Goal: Task Accomplishment & Management: Manage account settings

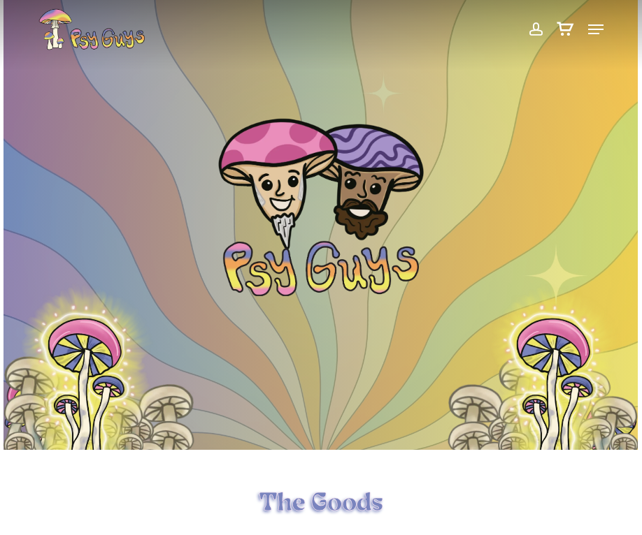
click at [533, 26] on span at bounding box center [535, 29] width 15 height 24
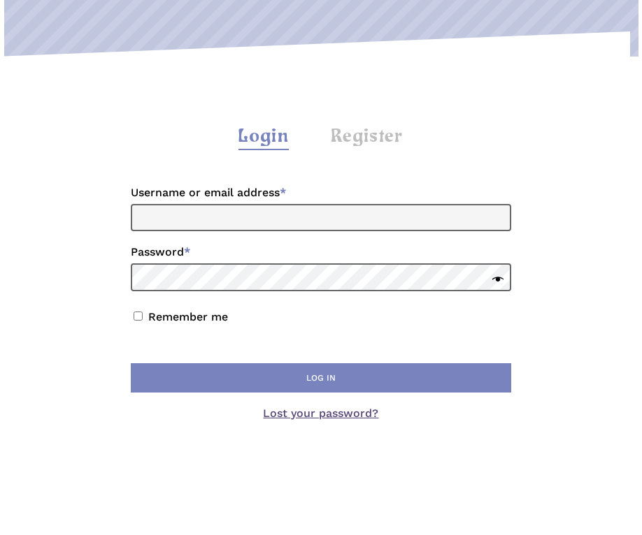
scroll to position [210, 0]
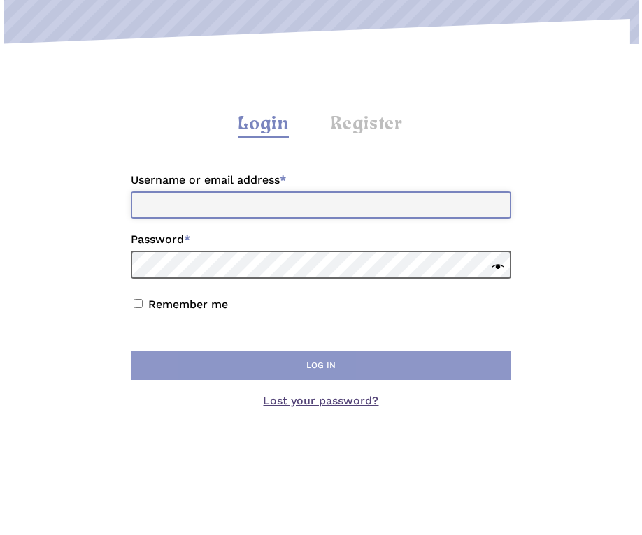
type input "**********"
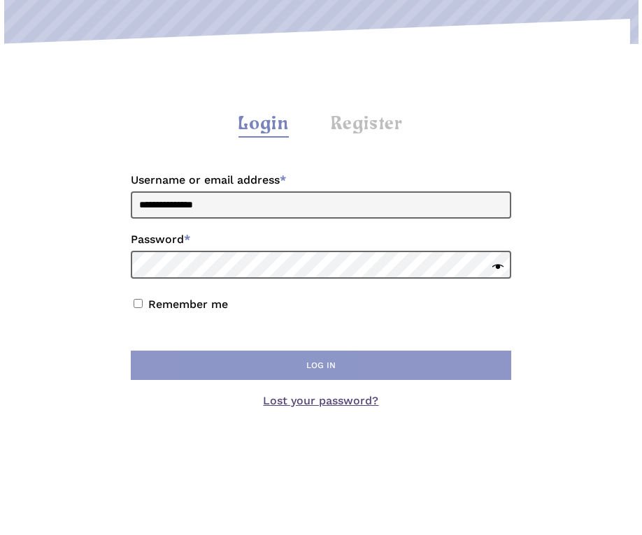
click at [369, 359] on button "Log in" at bounding box center [321, 365] width 380 height 29
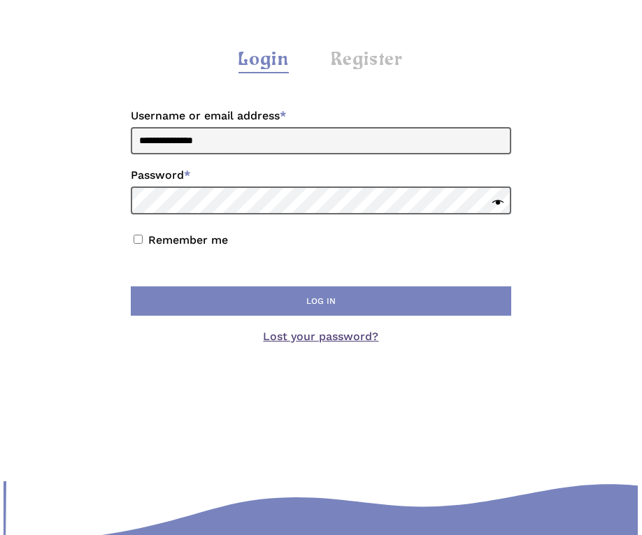
scroll to position [280, 0]
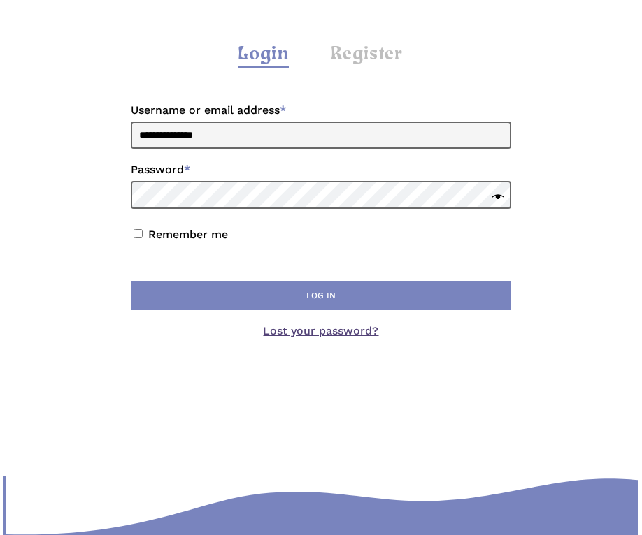
click at [345, 280] on p "Remember me Log in" at bounding box center [321, 269] width 384 height 94
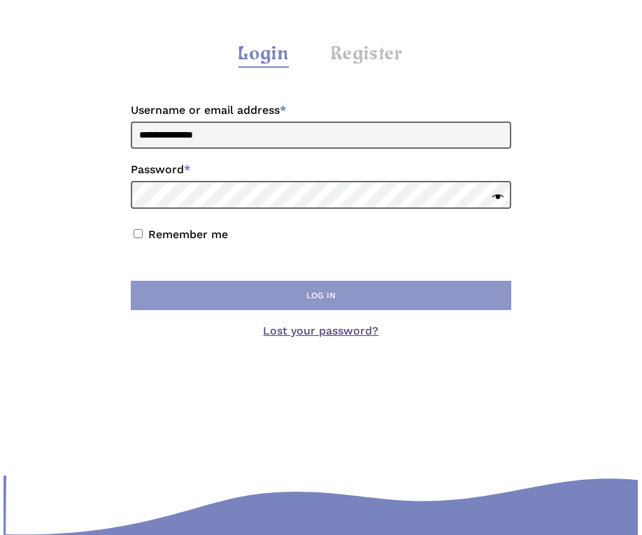
click at [361, 298] on button "Log in" at bounding box center [321, 295] width 380 height 29
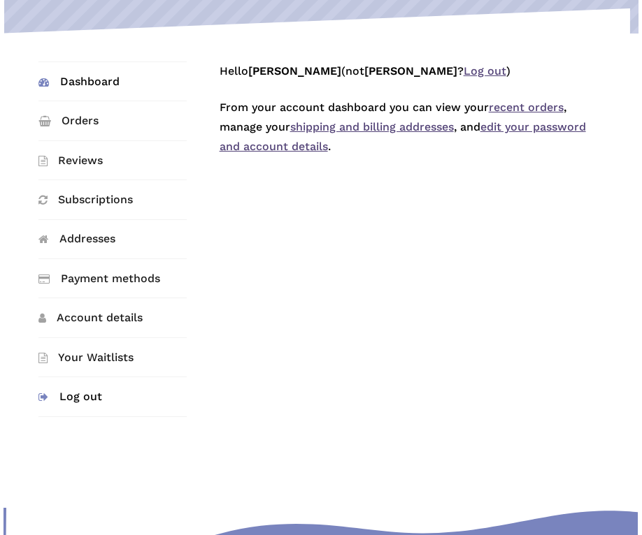
scroll to position [140, 0]
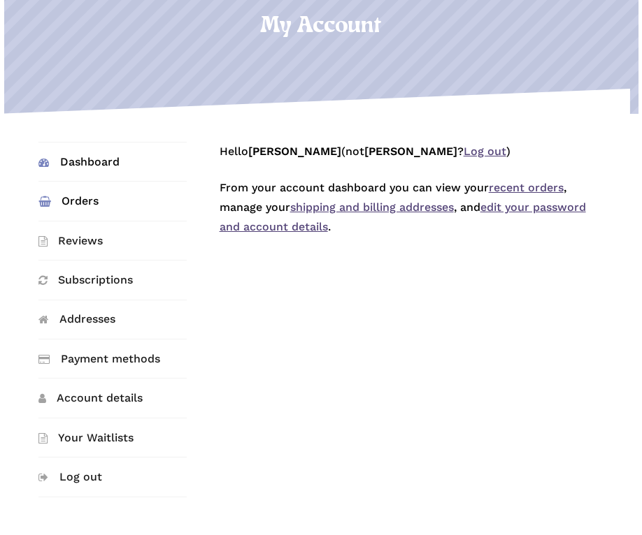
click at [78, 203] on link "Orders" at bounding box center [112, 201] width 148 height 38
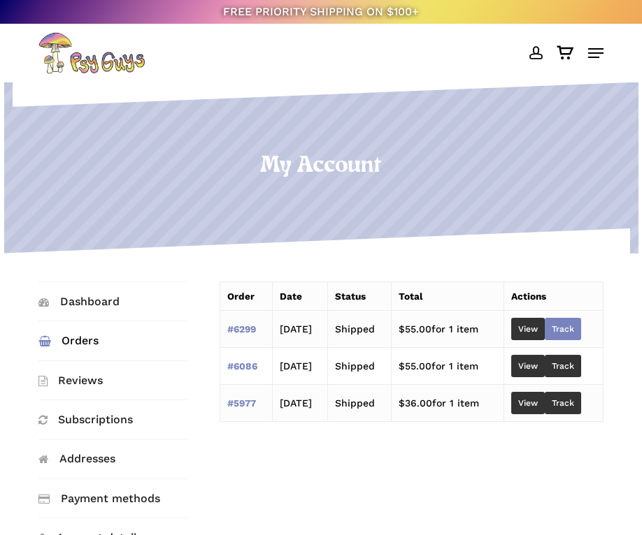
click at [581, 320] on link "Track" at bounding box center [562, 329] width 36 height 22
